Goal: Transaction & Acquisition: Purchase product/service

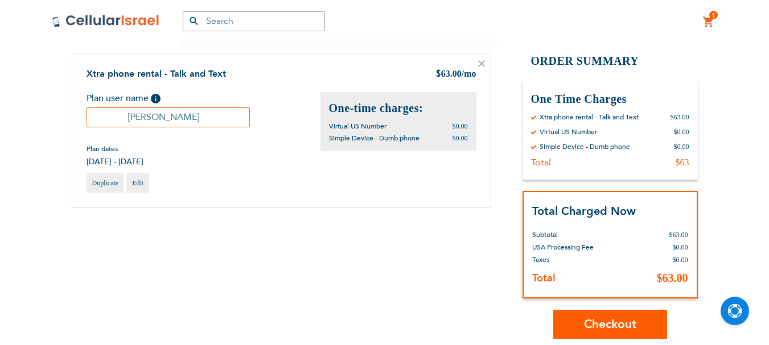
scroll to position [7, 0]
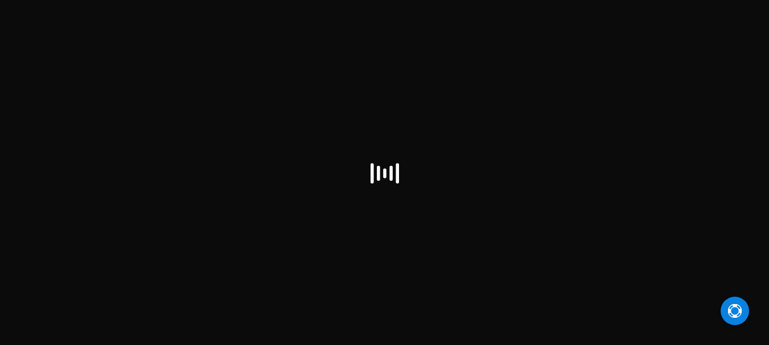
scroll to position [7, 0]
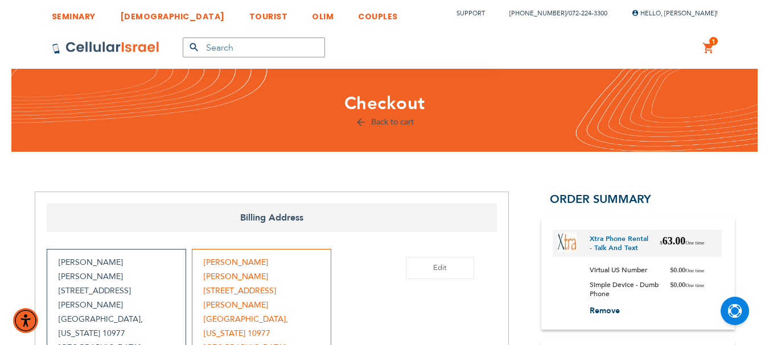
click at [709, 47] on link "1 1 items My Cart" at bounding box center [708, 49] width 13 height 14
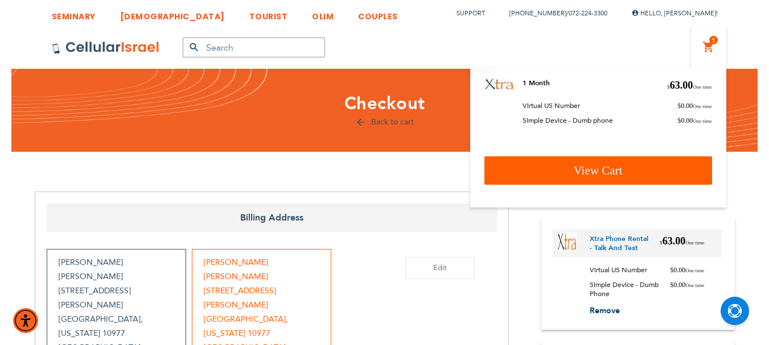
click at [605, 170] on span "View Cart" at bounding box center [597, 171] width 49 height 14
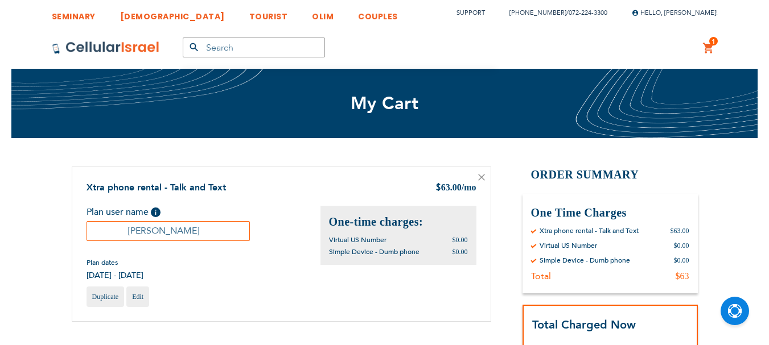
drag, startPoint x: 497, startPoint y: 158, endPoint x: 481, endPoint y: 177, distance: 25.9
click at [482, 176] on div "SEMINARY YESHIVA TOURIST OLIM COUPLES Support (718) 289-0195 / 072-224-3300 Hel…" at bounding box center [384, 292] width 769 height 584
click at [481, 176] on icon at bounding box center [481, 177] width 6 height 6
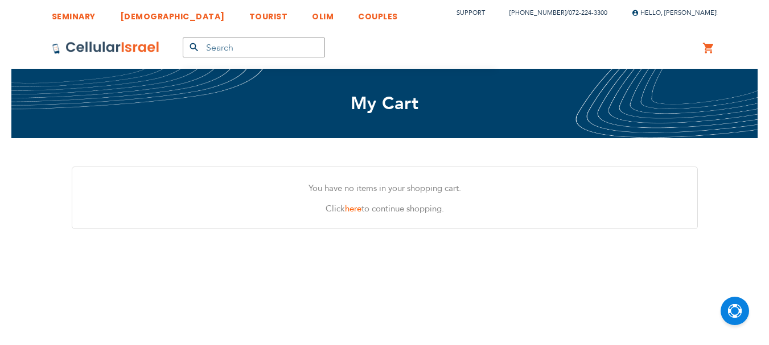
scroll to position [7, 0]
click at [110, 50] on img at bounding box center [106, 48] width 108 height 14
